Goal: Information Seeking & Learning: Learn about a topic

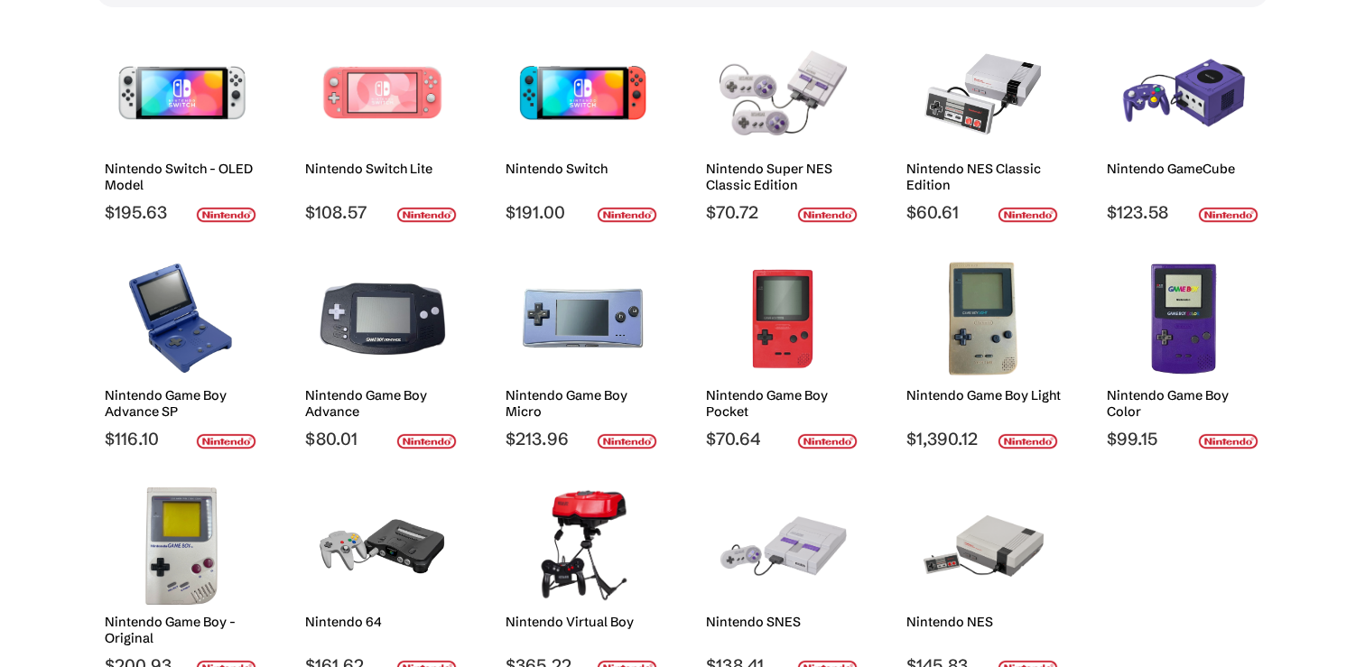
scroll to position [274, 0]
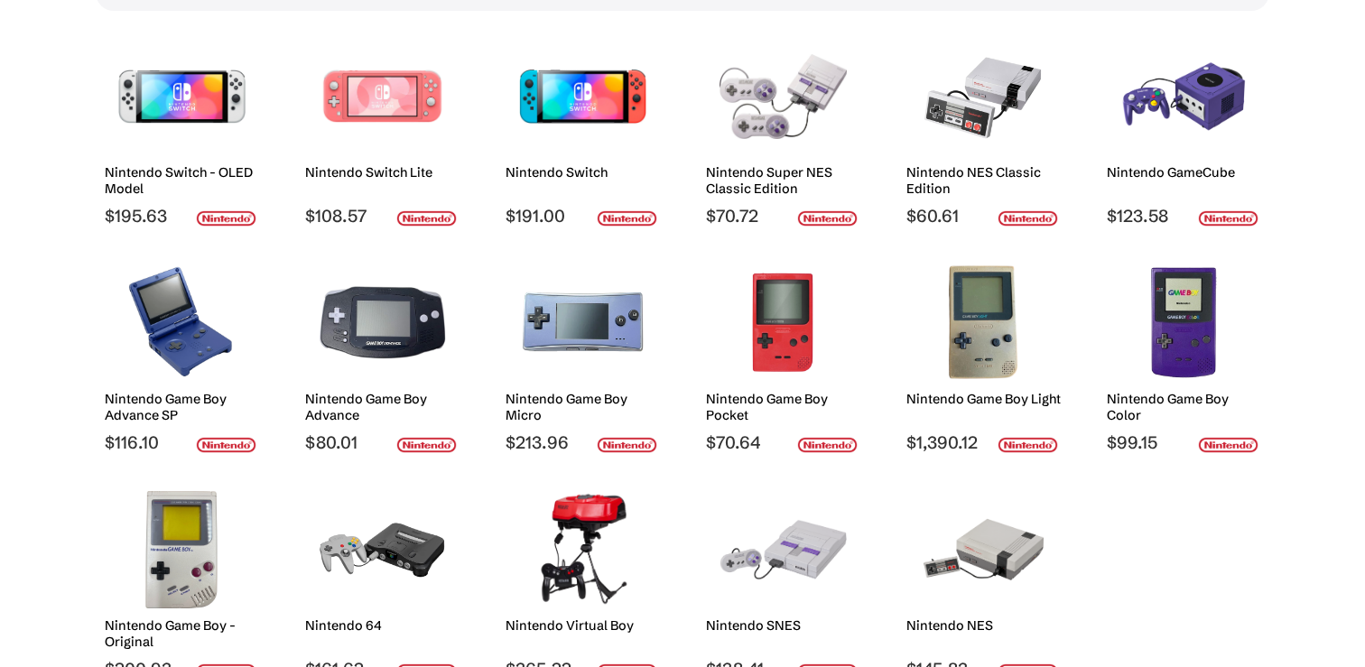
click at [590, 91] on img at bounding box center [582, 96] width 127 height 117
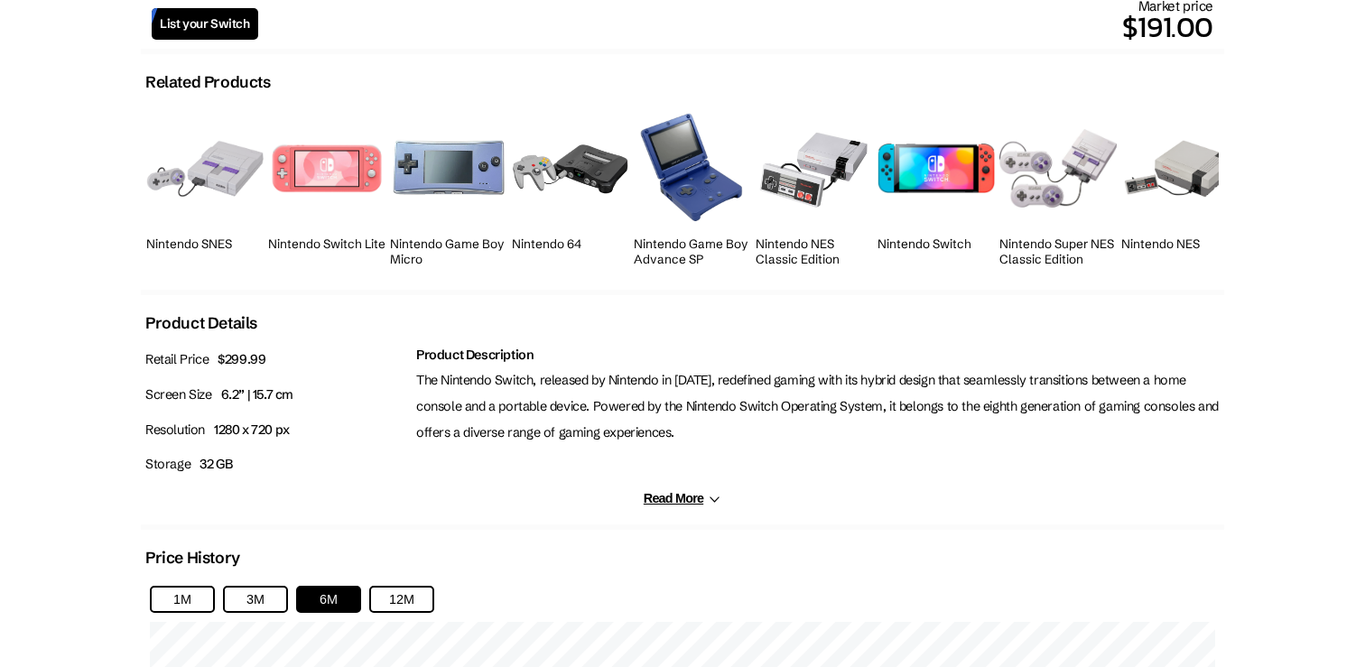
scroll to position [689, 0]
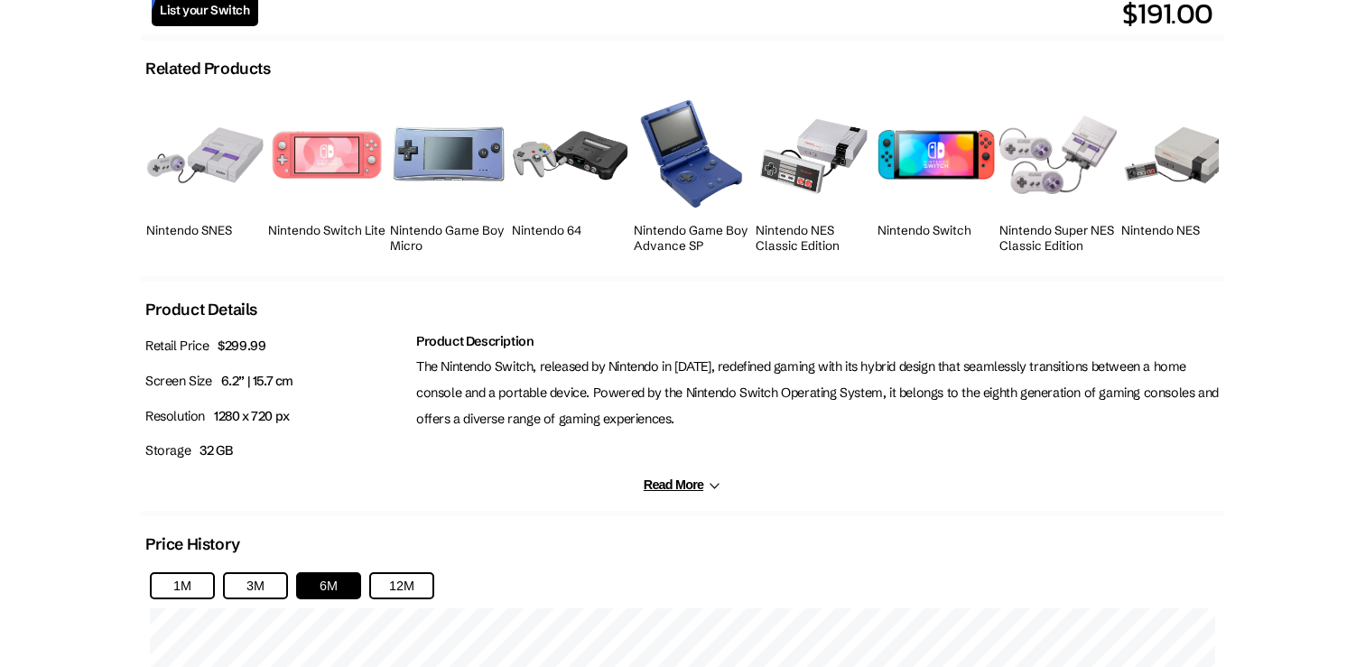
click at [690, 489] on button "Read More" at bounding box center [683, 485] width 78 height 15
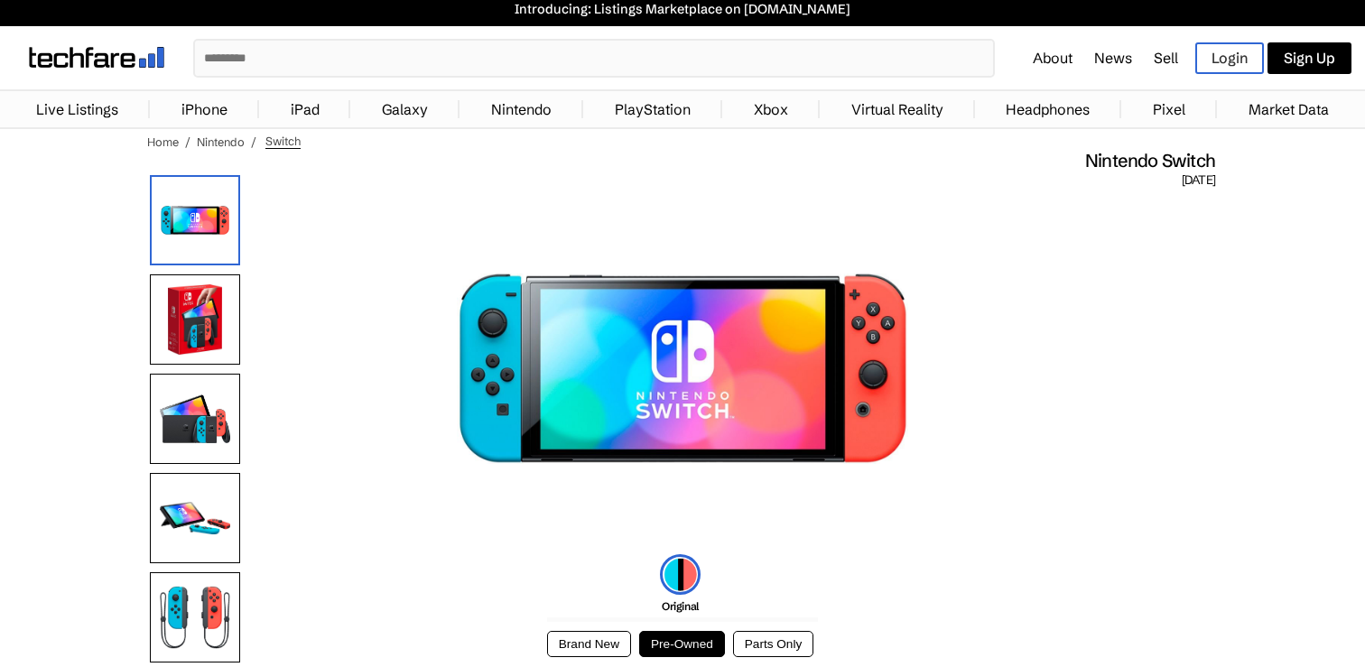
scroll to position [0, 0]
